Goal: Navigation & Orientation: Find specific page/section

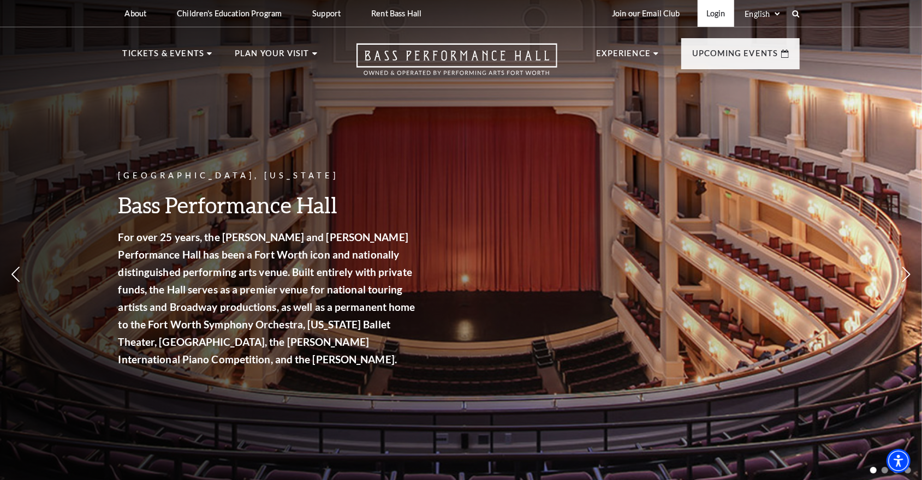
click at [716, 13] on link "Login" at bounding box center [715, 13] width 37 height 27
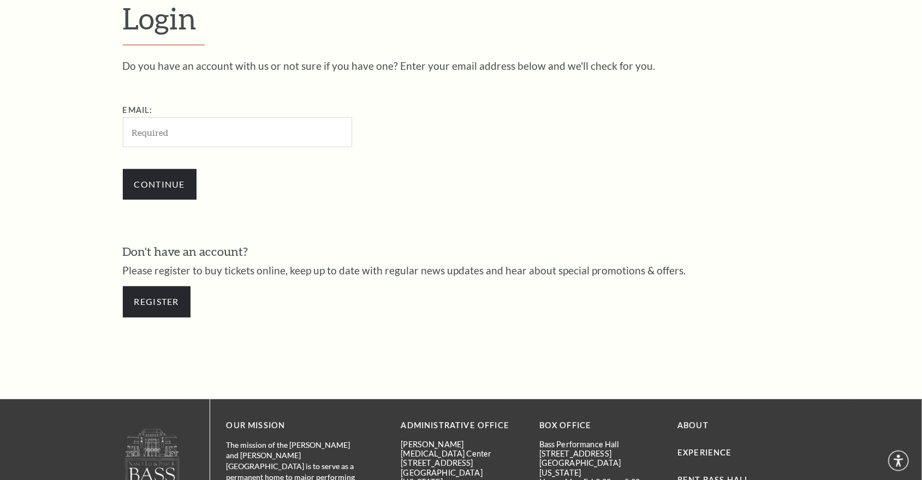
scroll to position [342, 0]
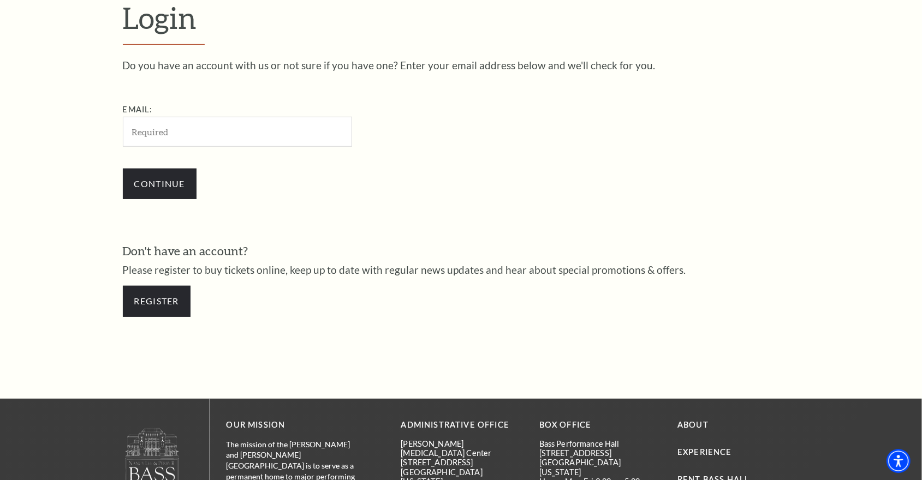
click at [271, 137] on input "Email:" at bounding box center [237, 132] width 229 height 30
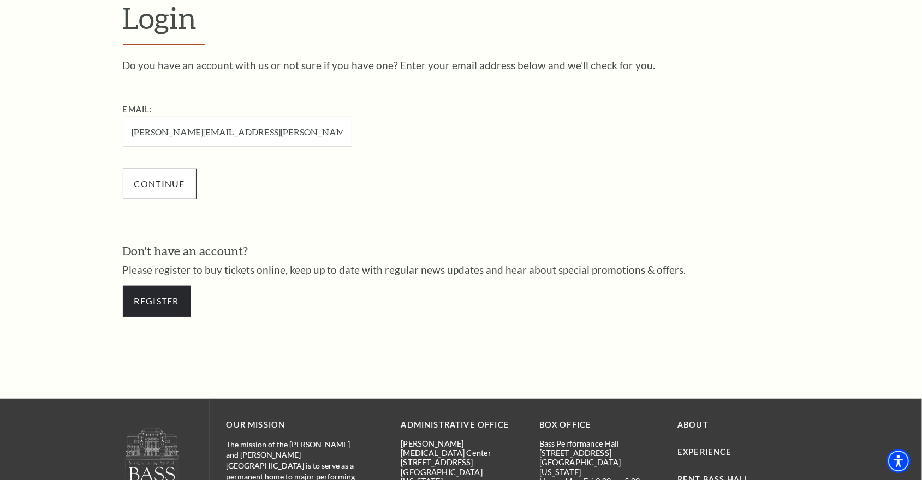
type input "alan.n.buckner@gmail.com"
click at [168, 178] on input "Continue" at bounding box center [160, 184] width 74 height 31
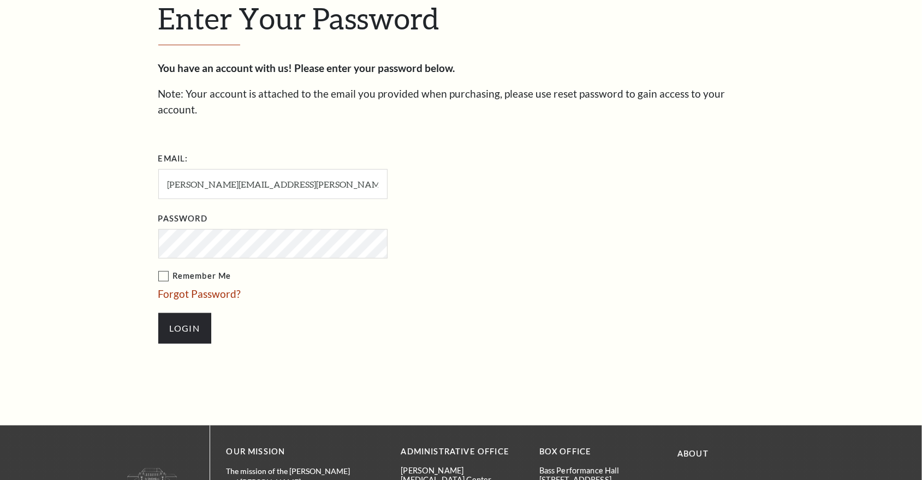
scroll to position [351, 0]
click at [185, 319] on input "Login" at bounding box center [184, 328] width 53 height 31
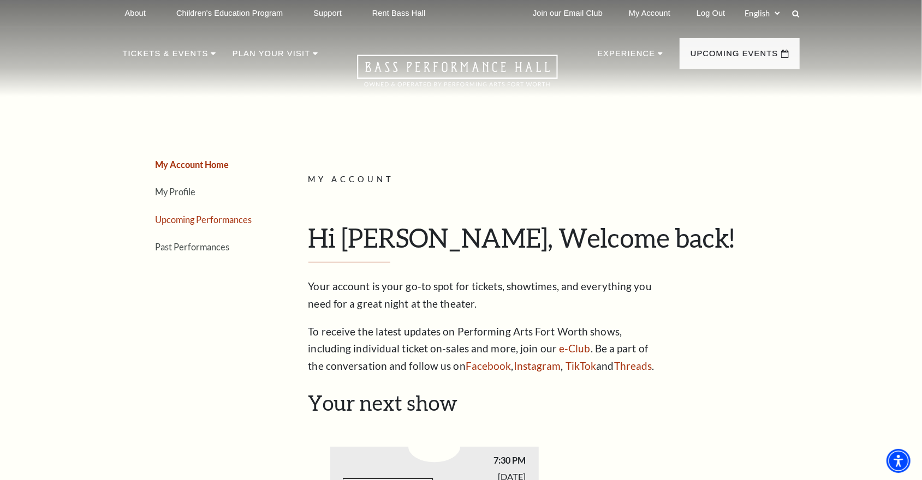
click at [178, 223] on link "Upcoming Performances" at bounding box center [204, 219] width 97 height 10
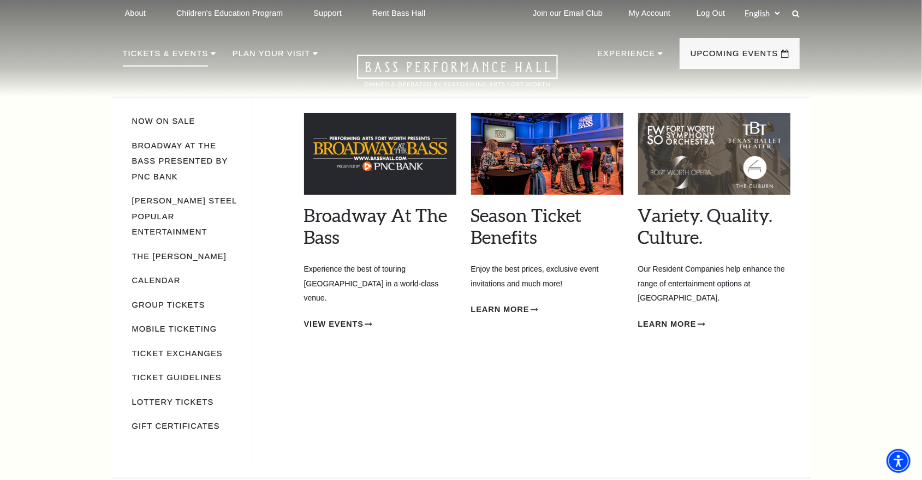
click at [194, 140] on li "Broadway At The Bass presented by PNC Bank" at bounding box center [186, 160] width 109 height 47
click at [195, 147] on link "Broadway At The Bass presented by PNC Bank" at bounding box center [180, 161] width 96 height 40
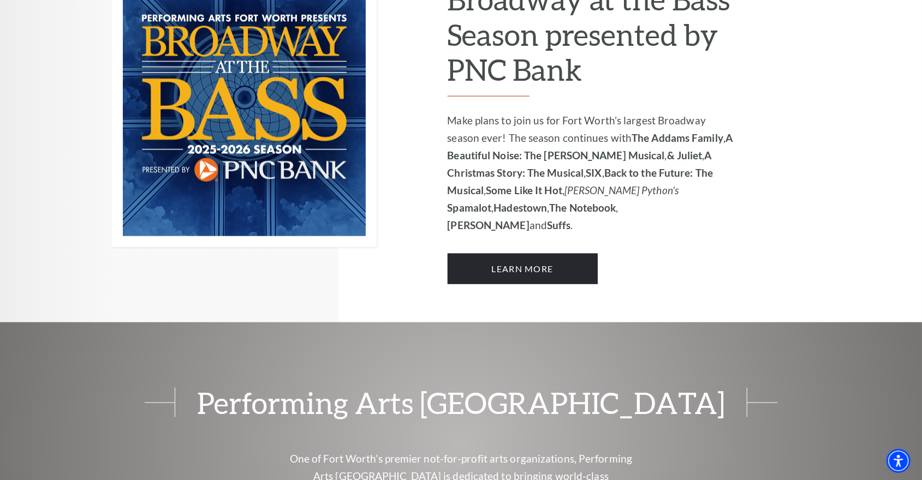
scroll to position [840, 0]
click at [503, 254] on link "Learn More" at bounding box center [522, 269] width 150 height 31
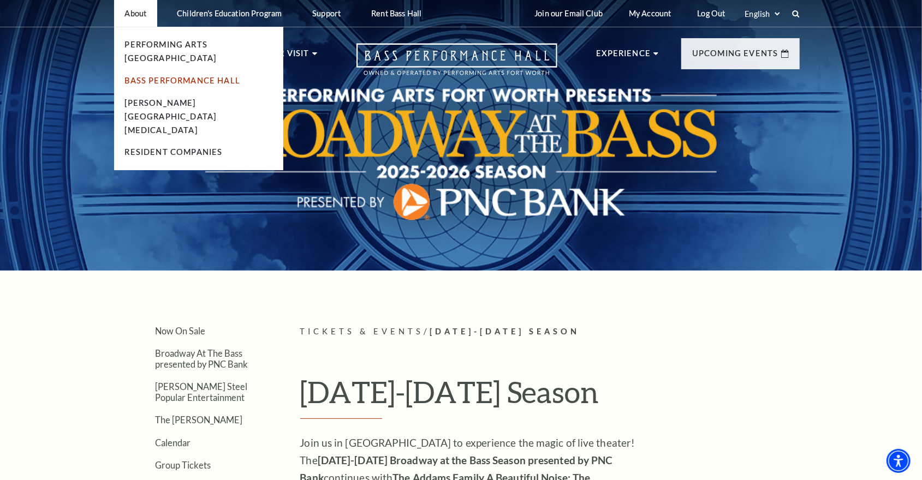
click at [145, 76] on link "Bass Performance Hall" at bounding box center [183, 80] width 116 height 9
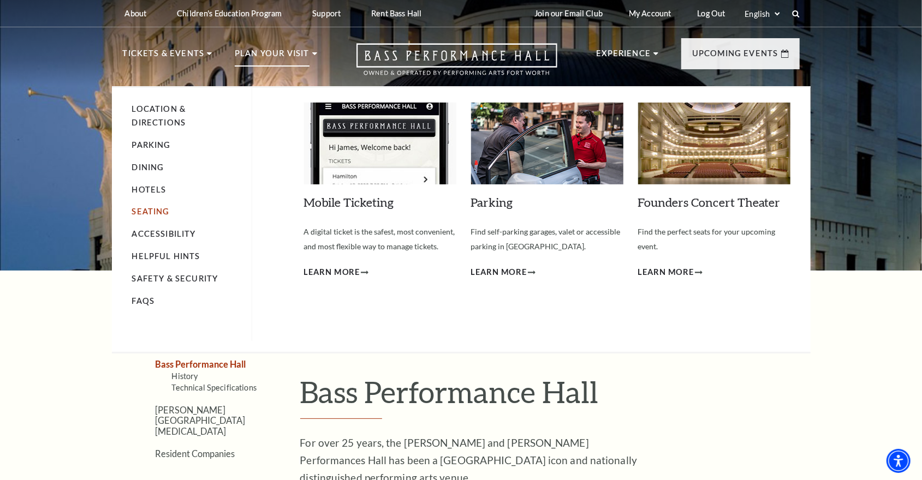
click at [153, 211] on link "Seating" at bounding box center [151, 211] width 38 height 9
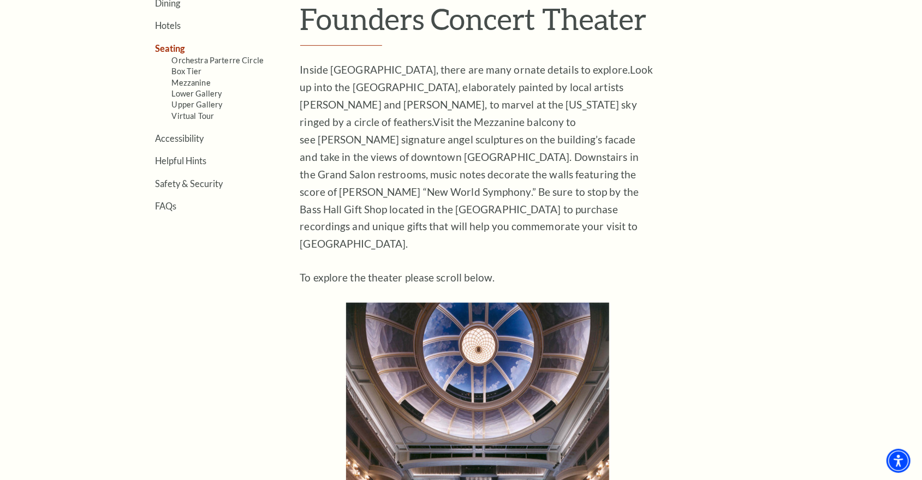
scroll to position [374, 0]
click at [235, 62] on link "Orchestra Parterre Circle" at bounding box center [218, 59] width 92 height 9
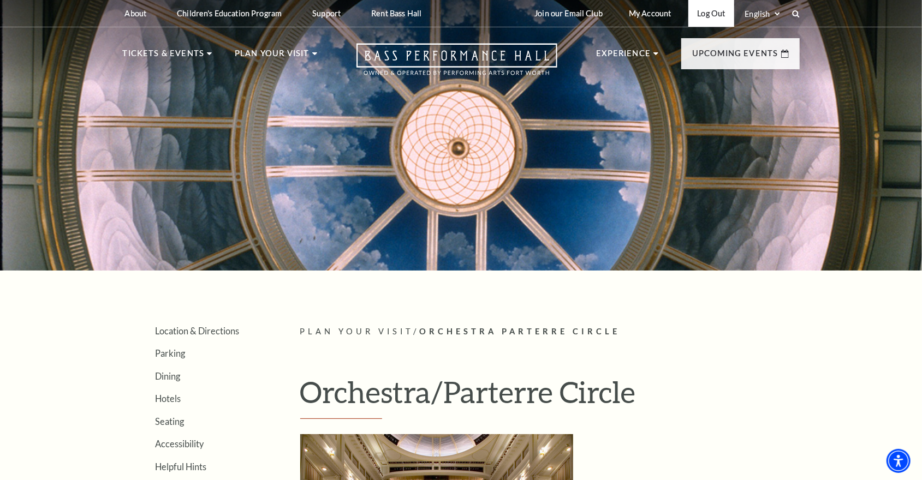
click at [708, 9] on link "Log Out" at bounding box center [710, 13] width 45 height 27
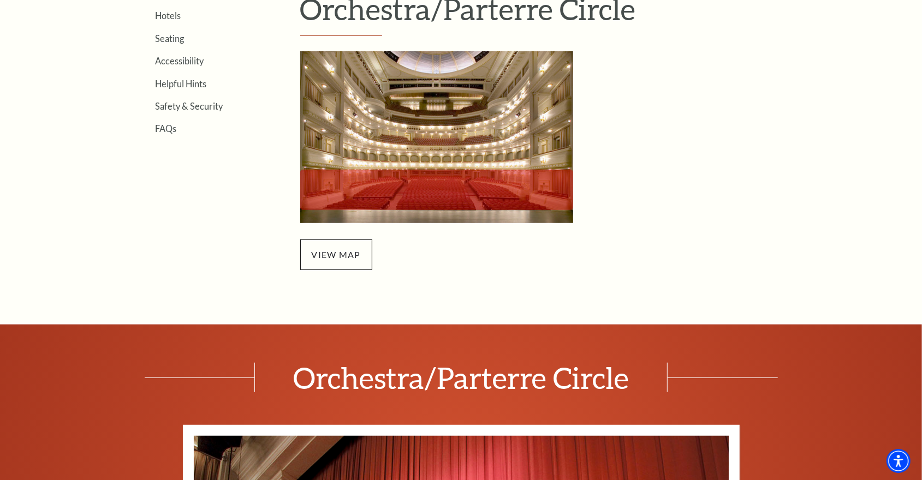
scroll to position [384, 0]
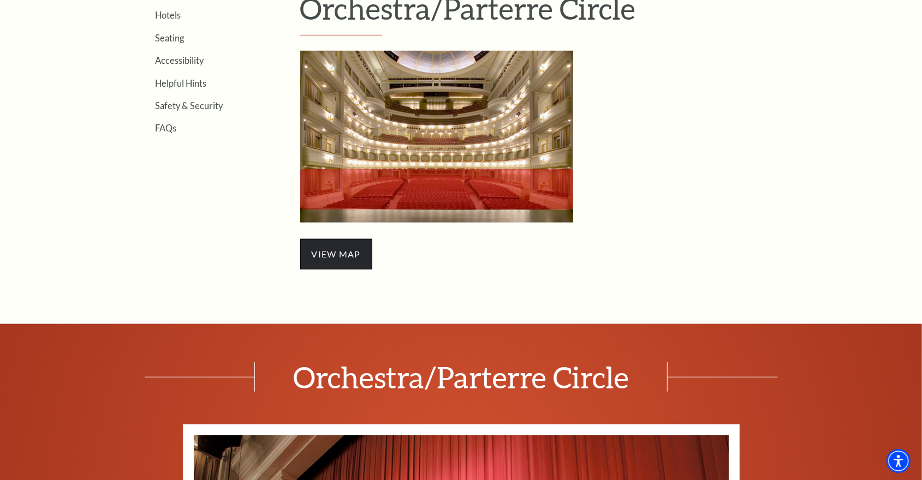
click at [333, 250] on span "view map" at bounding box center [336, 254] width 72 height 31
